Goal: Task Accomplishment & Management: Complete application form

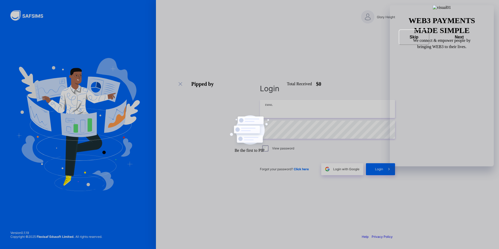
type input "**********"
click at [381, 170] on span "Login" at bounding box center [379, 169] width 8 height 4
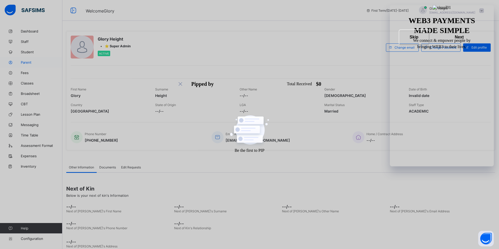
click at [22, 60] on span "Parent" at bounding box center [42, 62] width 42 height 4
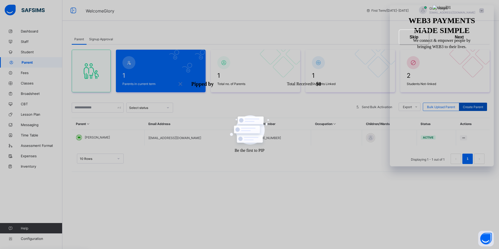
click at [477, 107] on span "Create Parent" at bounding box center [473, 107] width 20 height 4
select select "**"
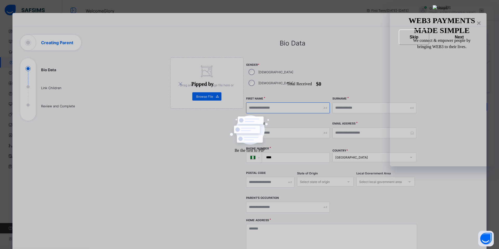
click at [281, 102] on input "text" at bounding box center [288, 107] width 84 height 11
type input "****"
click at [355, 102] on input "text" at bounding box center [374, 107] width 84 height 11
type input "*"
type input "*******"
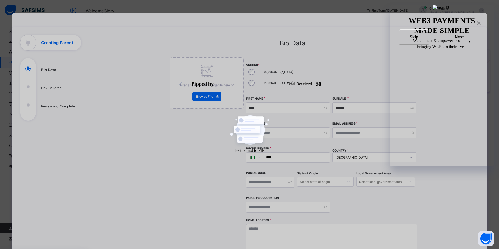
click at [350, 129] on div "Email Address" at bounding box center [374, 133] width 84 height 22
click at [347, 127] on input "email" at bounding box center [374, 132] width 84 height 11
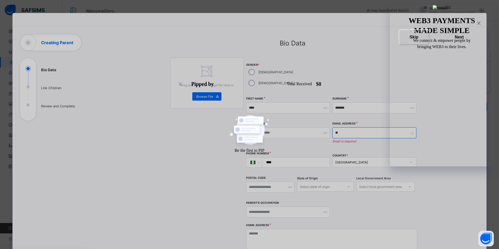
type input "*"
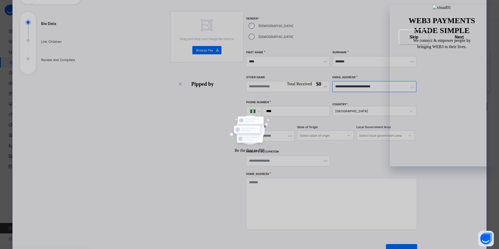
scroll to position [78, 0]
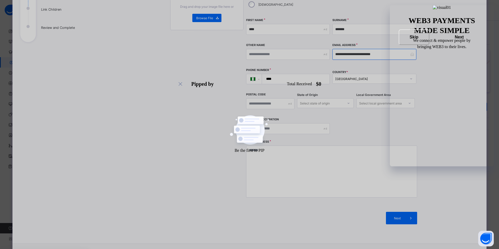
type input "**********"
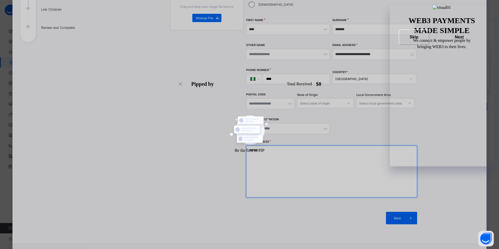
click at [309, 146] on textarea at bounding box center [331, 171] width 171 height 52
type textarea "*"
type textarea "**********"
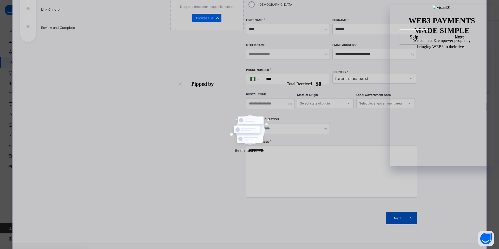
click at [405, 212] on span at bounding box center [411, 218] width 12 height 12
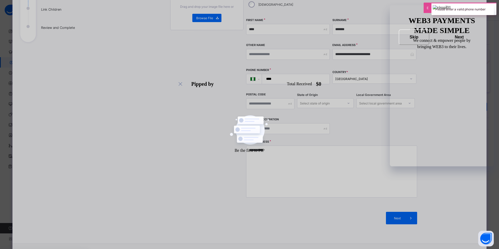
scroll to position [29, 0]
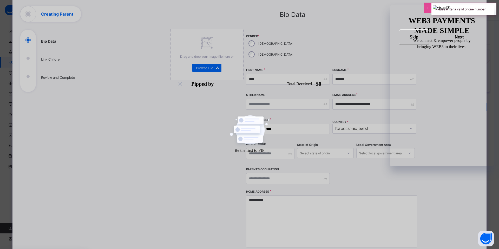
click at [289, 124] on input "****" at bounding box center [295, 129] width 64 height 10
click at [288, 124] on input "****" at bounding box center [295, 129] width 64 height 10
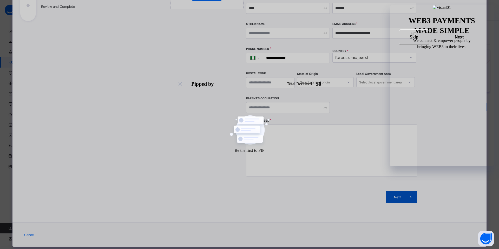
type input "**********"
click at [403, 191] on div "Next" at bounding box center [401, 197] width 31 height 12
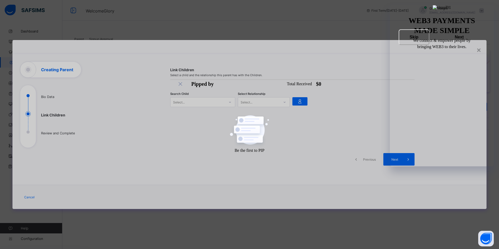
scroll to position [0, 0]
click at [229, 100] on div at bounding box center [230, 102] width 9 height 8
click at [196, 141] on div "moshhh" at bounding box center [203, 142] width 58 height 3
click at [284, 99] on div at bounding box center [284, 102] width 9 height 8
click at [263, 113] on div "Father" at bounding box center [263, 113] width 51 height 8
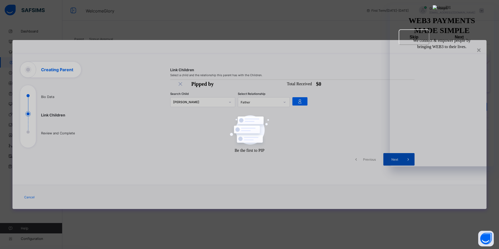
click at [408, 164] on span at bounding box center [408, 159] width 12 height 12
click at [227, 97] on div at bounding box center [230, 101] width 10 height 9
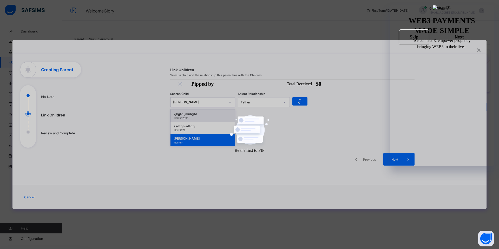
click at [201, 117] on div "1234567890" at bounding box center [203, 118] width 58 height 3
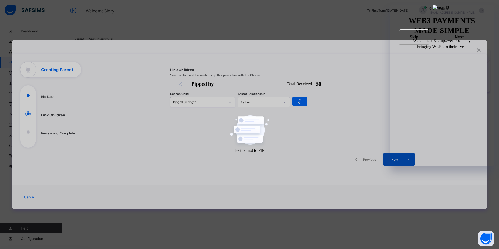
click at [404, 162] on span at bounding box center [408, 159] width 12 height 12
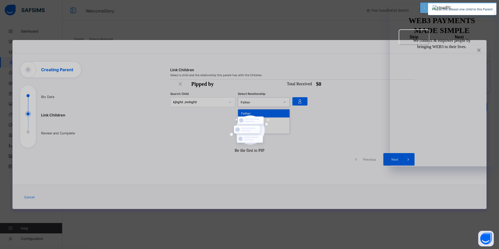
click at [274, 101] on div "Father" at bounding box center [260, 102] width 39 height 4
click at [260, 120] on div "Mother" at bounding box center [263, 121] width 51 height 8
click at [404, 161] on span at bounding box center [408, 159] width 12 height 12
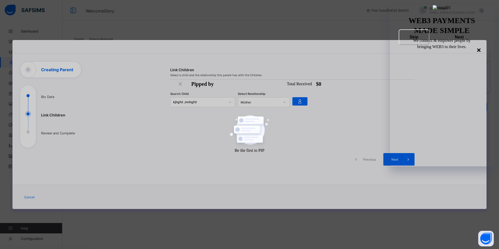
click at [479, 49] on div "×" at bounding box center [478, 49] width 5 height 9
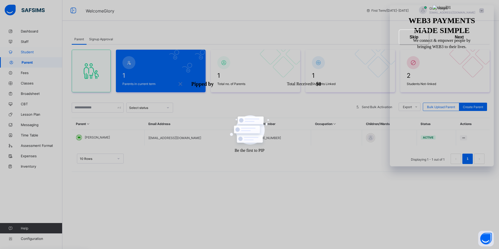
click at [24, 51] on span "Student" at bounding box center [42, 52] width 42 height 4
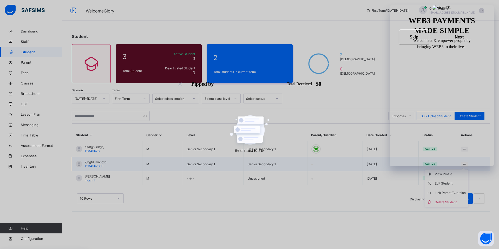
click at [464, 169] on ul "View Profile Edit Student Link Parent/Guardian Delete Student" at bounding box center [446, 188] width 43 height 38
click at [447, 173] on div "View Profile" at bounding box center [450, 173] width 31 height 5
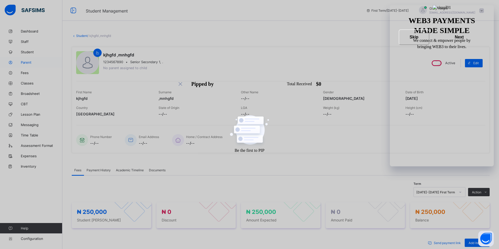
click at [36, 63] on span "Parent" at bounding box center [42, 62] width 42 height 4
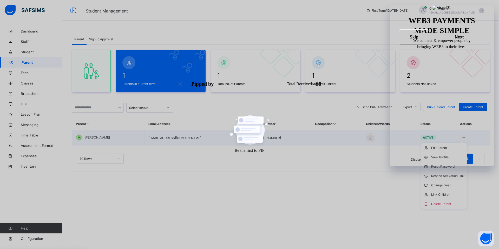
click at [461, 137] on icon at bounding box center [463, 138] width 4 height 4
click at [434, 157] on div "View Profile" at bounding box center [448, 157] width 34 height 5
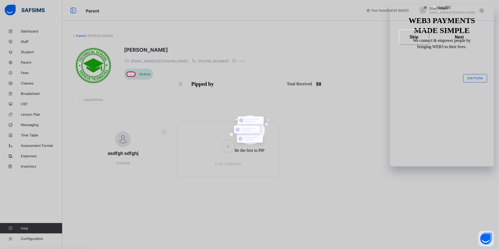
click at [79, 35] on link "Parent" at bounding box center [81, 36] width 10 height 4
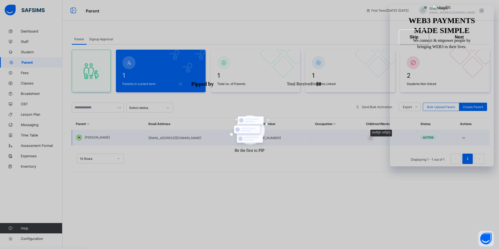
click at [367, 138] on div at bounding box center [371, 138] width 8 height 8
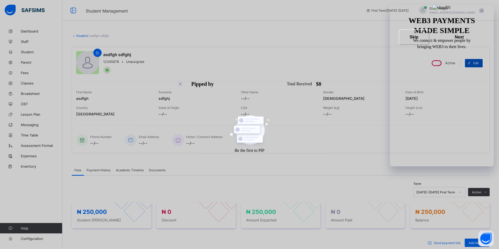
click at [479, 61] on div "Edit" at bounding box center [474, 63] width 18 height 8
select select "**"
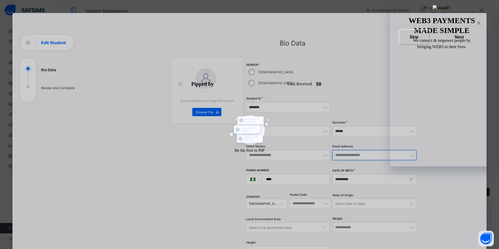
click at [365, 150] on input "email" at bounding box center [374, 155] width 84 height 10
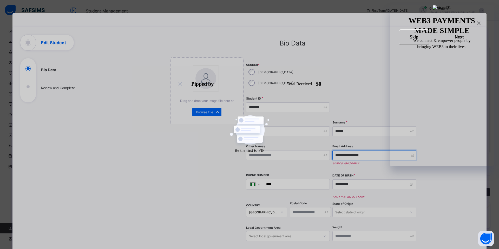
click at [341, 150] on input "**********" at bounding box center [374, 155] width 84 height 10
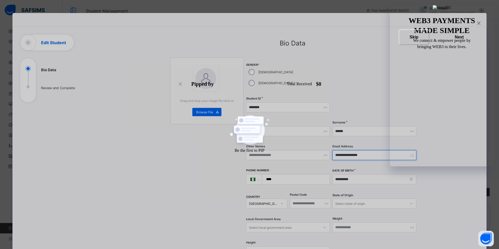
type input "**********"
click at [381, 149] on div "**********" at bounding box center [374, 154] width 84 height 21
drag, startPoint x: 378, startPoint y: 146, endPoint x: 329, endPoint y: 139, distance: 49.3
click at [329, 139] on div "**********" at bounding box center [331, 159] width 171 height 204
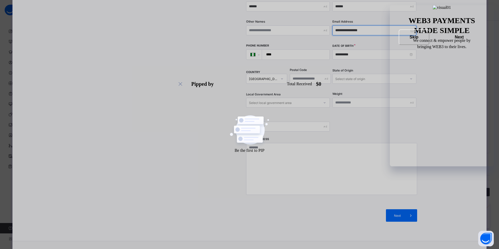
scroll to position [127, 0]
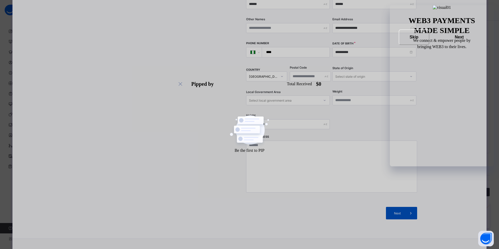
click at [397, 211] on span "Next" at bounding box center [397, 213] width 15 height 4
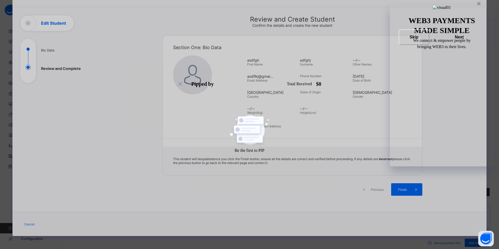
scroll to position [19, 0]
click at [399, 191] on div "Finish" at bounding box center [406, 189] width 31 height 12
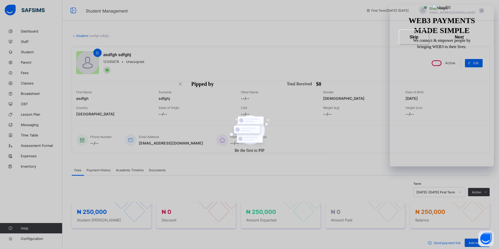
scroll to position [56, 0]
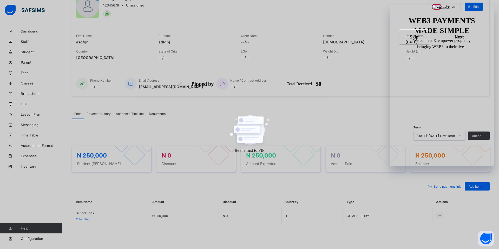
click at [107, 112] on span "Payment History" at bounding box center [99, 114] width 24 height 4
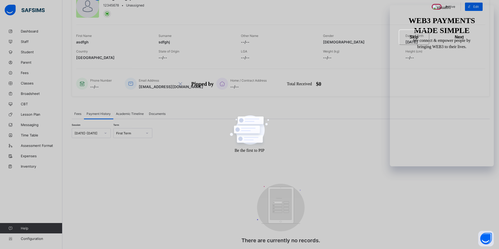
click at [134, 110] on div "Academic Timeline" at bounding box center [129, 113] width 33 height 10
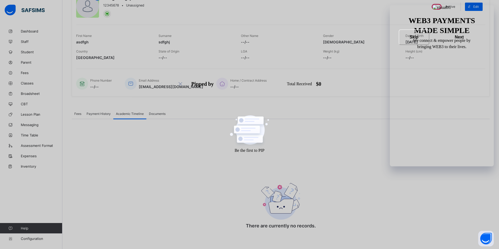
click at [157, 112] on span "Documents" at bounding box center [157, 114] width 17 height 4
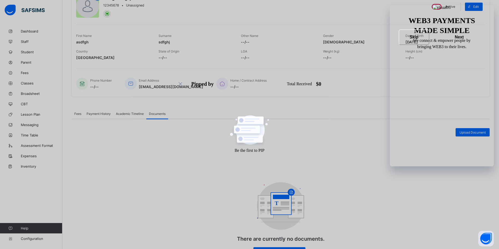
click at [73, 113] on div "Fees" at bounding box center [78, 113] width 12 height 10
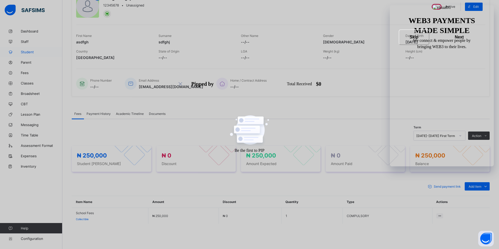
click at [29, 49] on link "Student" at bounding box center [31, 52] width 62 height 10
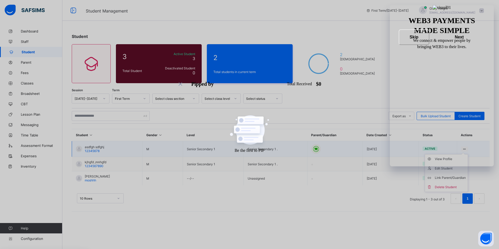
click at [465, 154] on ul "View Profile Edit Student Link Parent/Guardian Delete Student" at bounding box center [446, 173] width 43 height 38
click at [441, 178] on div "Link Parent/Guardian" at bounding box center [450, 177] width 31 height 5
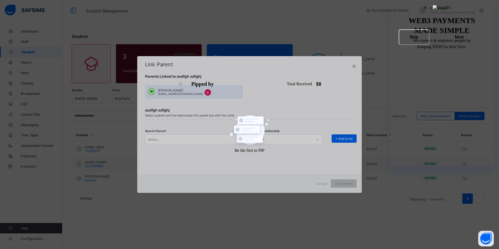
click at [236, 138] on div "Select..." at bounding box center [190, 139] width 91 height 7
click at [283, 137] on div "select" at bounding box center [282, 139] width 60 height 7
click at [235, 139] on div "Select..." at bounding box center [190, 139] width 91 height 7
click at [353, 65] on div "×" at bounding box center [354, 65] width 5 height 9
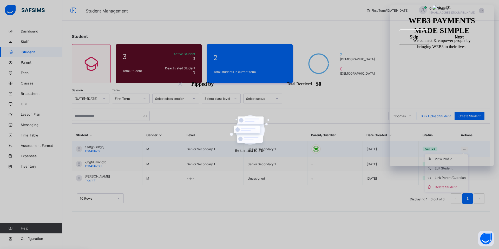
click at [462, 154] on ul "View Profile Edit Student Link Parent/Guardian Delete Student" at bounding box center [446, 173] width 43 height 38
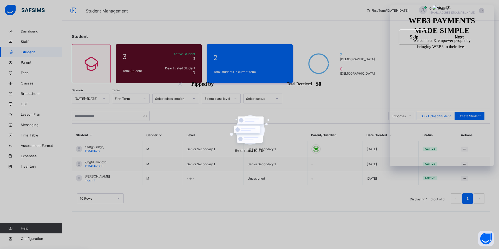
click at [323, 202] on div "10 Rows Displaying 1 - 3 out of 3 1" at bounding box center [280, 198] width 407 height 10
click at [464, 169] on ul "View Profile Edit Student Link Parent/Guardian Delete Student" at bounding box center [446, 188] width 43 height 38
click at [449, 195] on div "Link Parent/Guardian" at bounding box center [450, 192] width 31 height 5
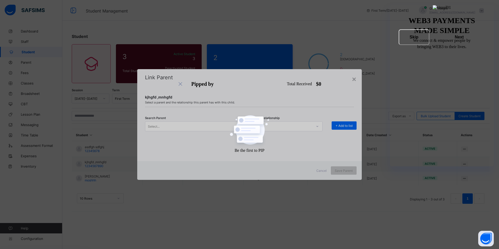
click at [234, 125] on div "Select..." at bounding box center [190, 126] width 91 height 7
click at [216, 135] on div "[PERSON_NAME]" at bounding box center [195, 138] width 101 height 9
click at [316, 125] on icon at bounding box center [317, 126] width 3 height 5
click at [283, 153] on div "Guardian" at bounding box center [287, 154] width 70 height 8
click at [344, 124] on span "+ Add to list" at bounding box center [343, 126] width 17 height 4
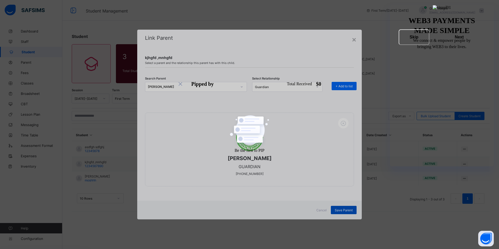
click at [342, 211] on span "Save Parent" at bounding box center [344, 210] width 18 height 4
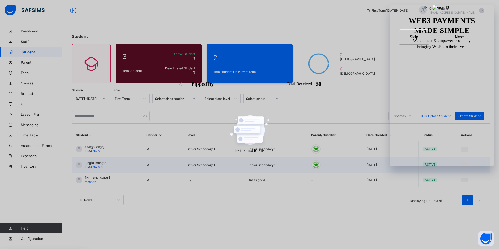
click at [94, 163] on span "kjhgfd ,mnhgfd" at bounding box center [96, 163] width 22 height 4
click at [32, 62] on span "Parent" at bounding box center [42, 62] width 42 height 4
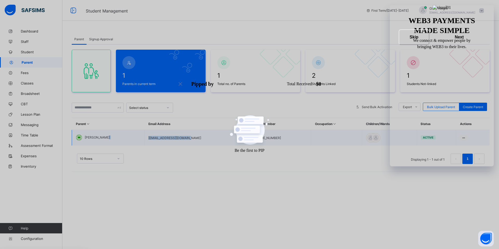
drag, startPoint x: 186, startPoint y: 139, endPoint x: 138, endPoint y: 135, distance: 48.2
click at [137, 135] on tr "Seun Damiro lenat29804@aiwanlab.com +2348056567890 active Edit Parent View Prof…" at bounding box center [281, 138] width 418 height 16
copy tr "[EMAIL_ADDRESS][DOMAIN_NAME]"
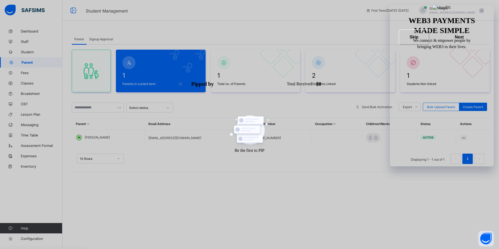
click at [481, 11] on span at bounding box center [481, 10] width 5 height 5
click at [468, 61] on span "Logout" at bounding box center [467, 60] width 34 height 6
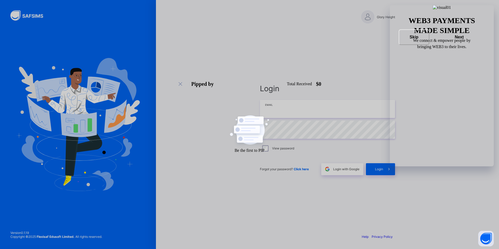
click at [296, 110] on input "email" at bounding box center [327, 109] width 135 height 18
paste input "**********"
type input "**********"
click at [274, 170] on span "Forgot your password? Click here" at bounding box center [284, 169] width 49 height 4
click at [298, 170] on span "Click here" at bounding box center [301, 169] width 15 height 4
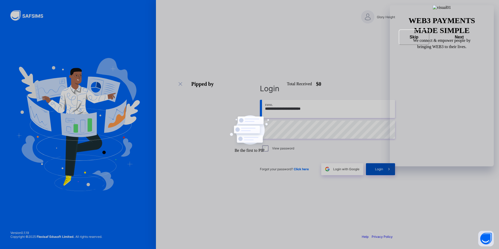
click at [381, 166] on div "Login" at bounding box center [380, 169] width 29 height 12
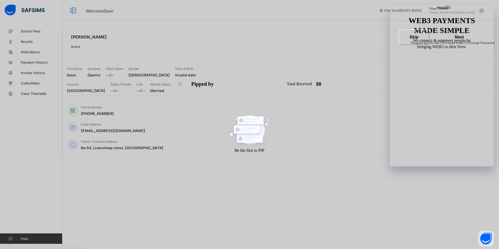
click at [483, 10] on span at bounding box center [481, 10] width 5 height 5
click at [468, 49] on span "Logout" at bounding box center [467, 51] width 34 height 6
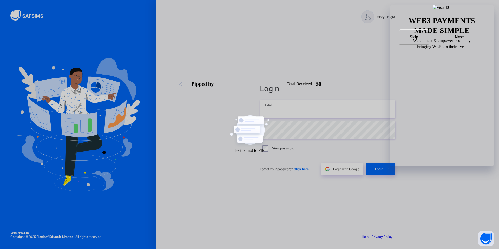
click at [321, 107] on input "email" at bounding box center [327, 109] width 135 height 18
click at [321, 109] on input "**********" at bounding box center [327, 109] width 135 height 18
drag, startPoint x: 321, startPoint y: 109, endPoint x: 256, endPoint y: 105, distance: 65.6
click at [256, 105] on div "**********" at bounding box center [327, 129] width 145 height 200
click at [317, 110] on input "**********" at bounding box center [327, 109] width 135 height 18
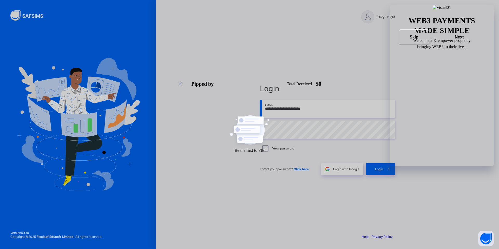
type input "**********"
click at [384, 171] on span at bounding box center [389, 169] width 12 height 12
